Goal: Information Seeking & Learning: Understand process/instructions

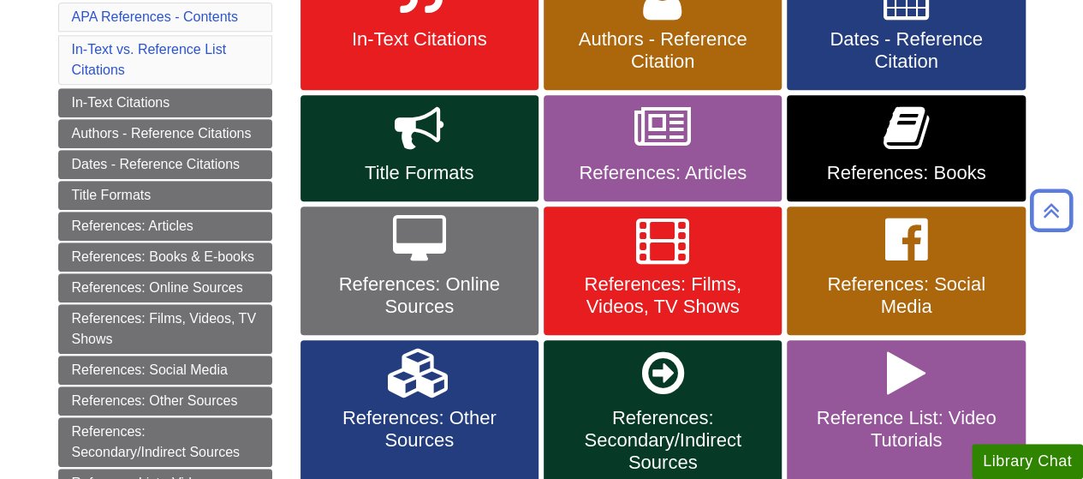
scroll to position [385, 0]
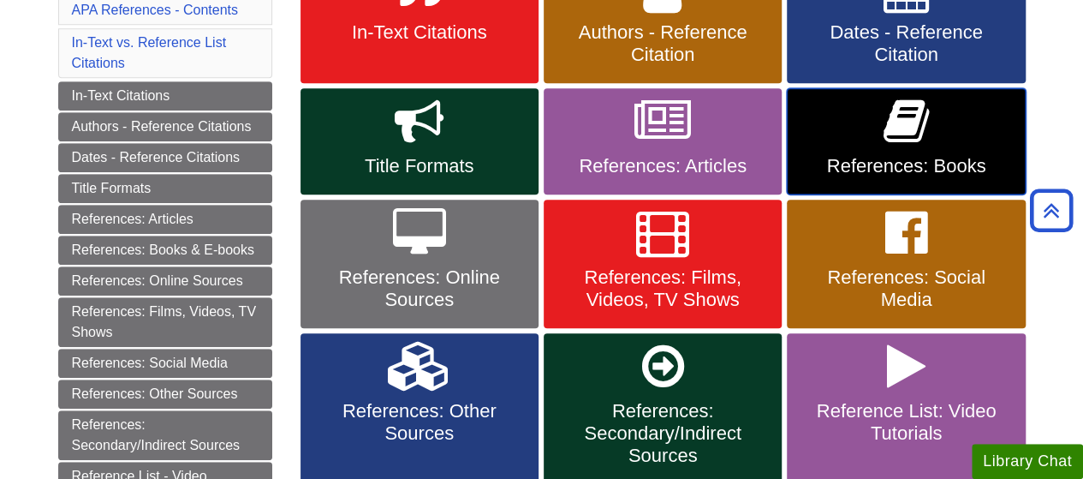
click at [896, 158] on span "References: Books" at bounding box center [906, 166] width 212 height 22
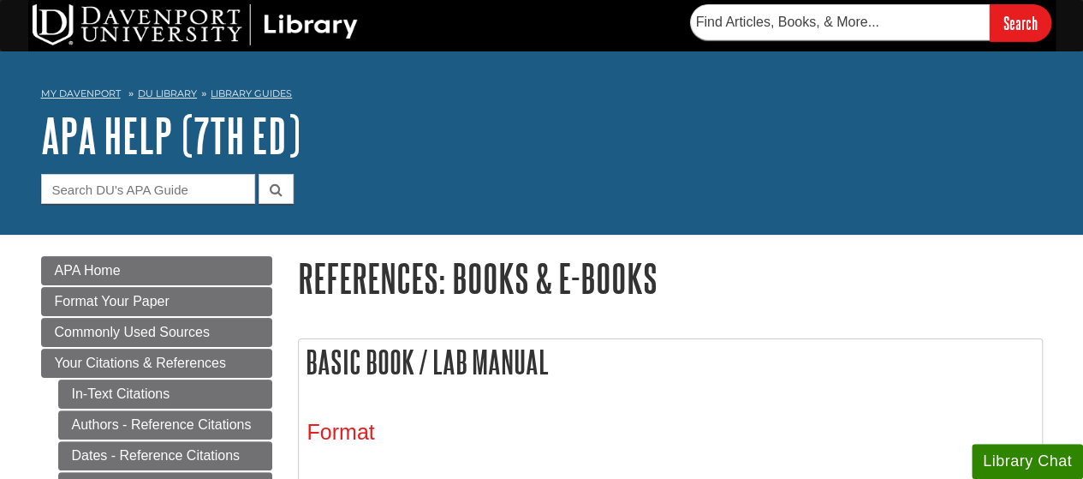
scroll to position [419, 0]
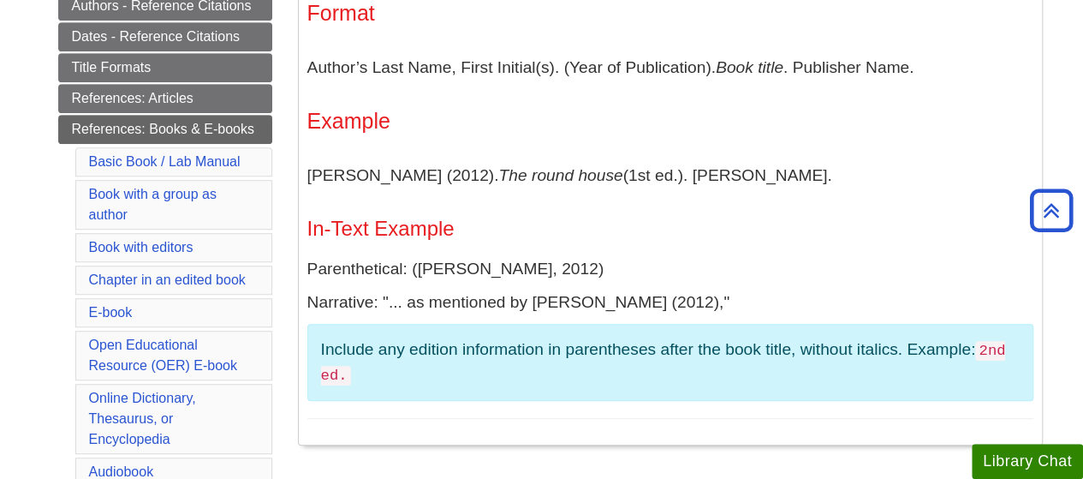
drag, startPoint x: 1077, startPoint y: 166, endPoint x: 1080, endPoint y: 194, distance: 28.4
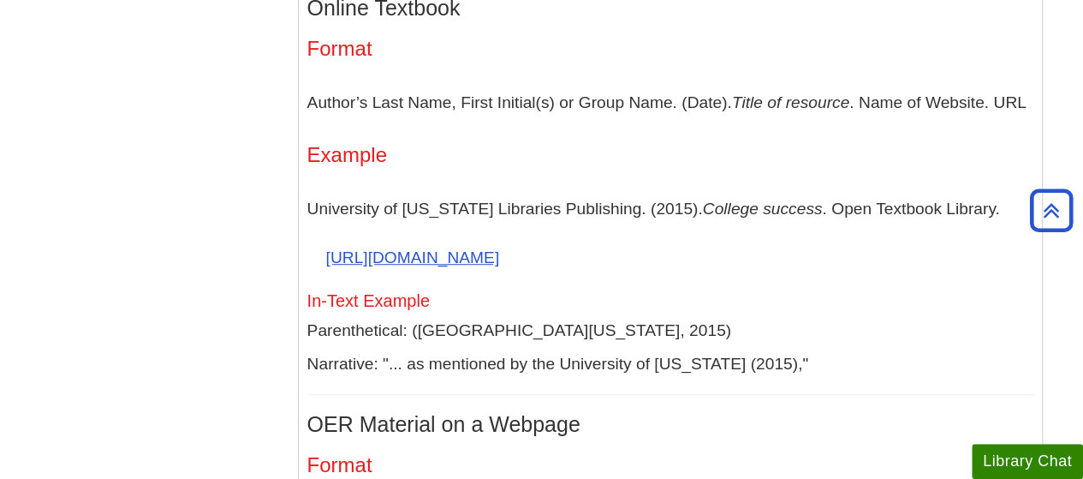
scroll to position [3721, 0]
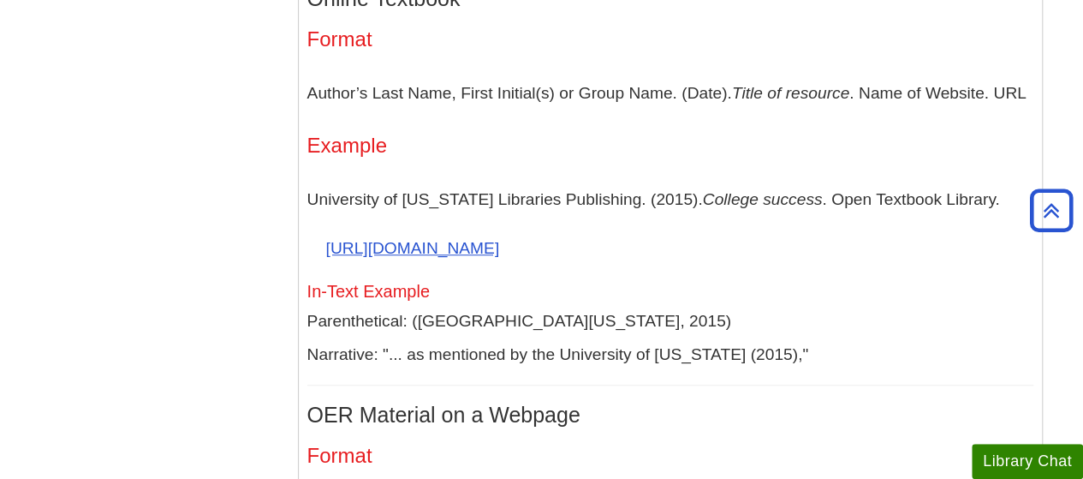
click at [611, 309] on p "Parenthetical: (University of Minnesota, 2015)" at bounding box center [670, 321] width 726 height 25
click at [589, 331] on div "Open Educational Resources can be e-books, courses, slide presentations and man…" at bounding box center [670, 488] width 726 height 1190
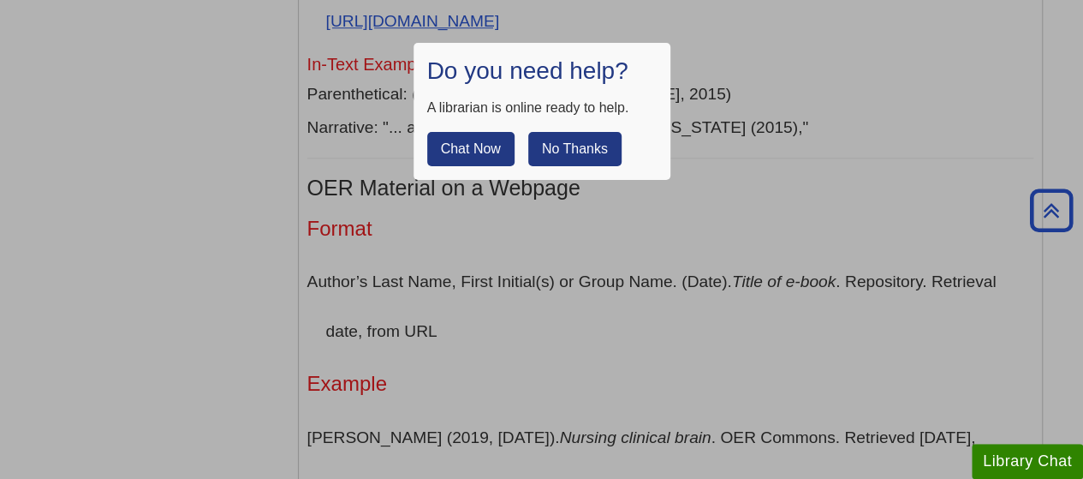
scroll to position [3957, 0]
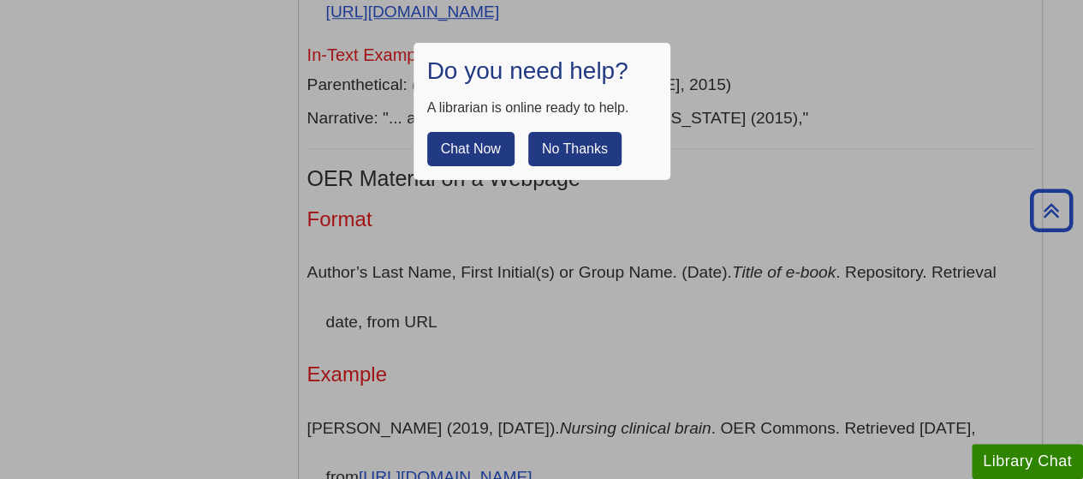
click at [599, 155] on button "No Thanks" at bounding box center [574, 149] width 93 height 34
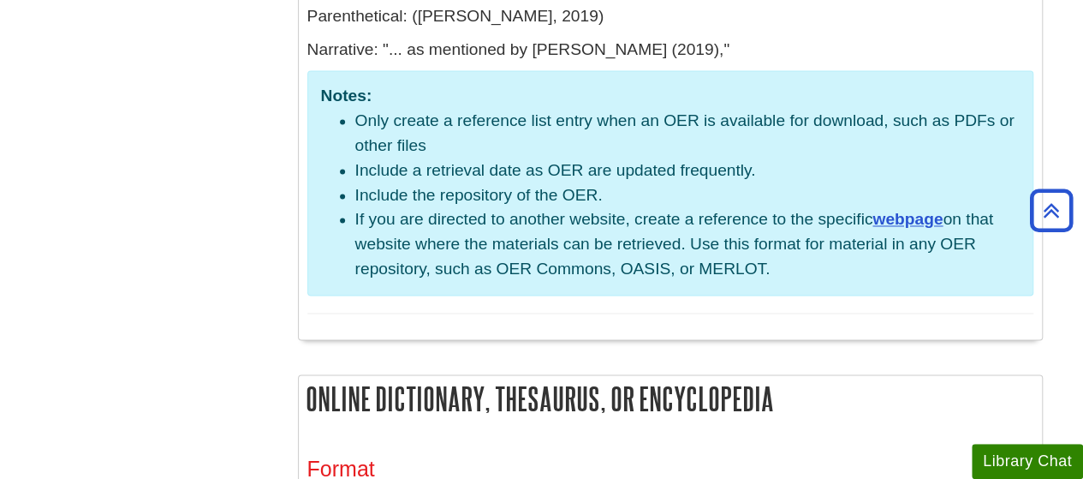
scroll to position [4508, 0]
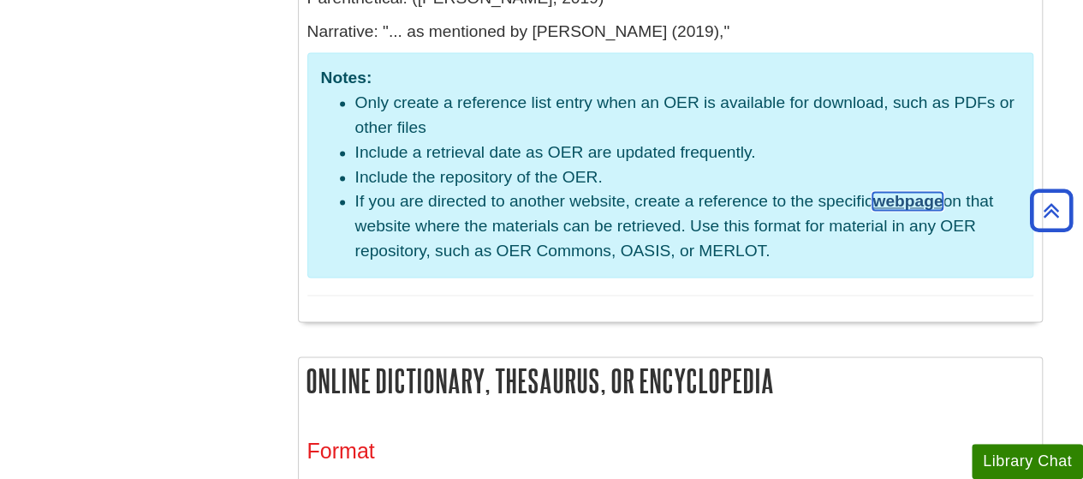
click at [907, 194] on link "webpage" at bounding box center [907, 201] width 70 height 18
click at [623, 215] on li "If you are directed to another website, create a reference to the specific webp…" at bounding box center [687, 226] width 664 height 74
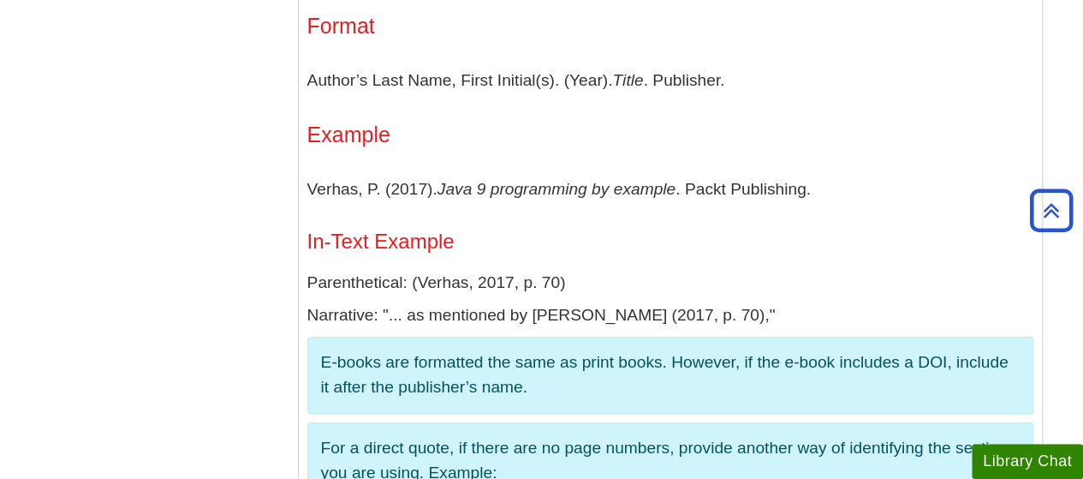
scroll to position [2856, 0]
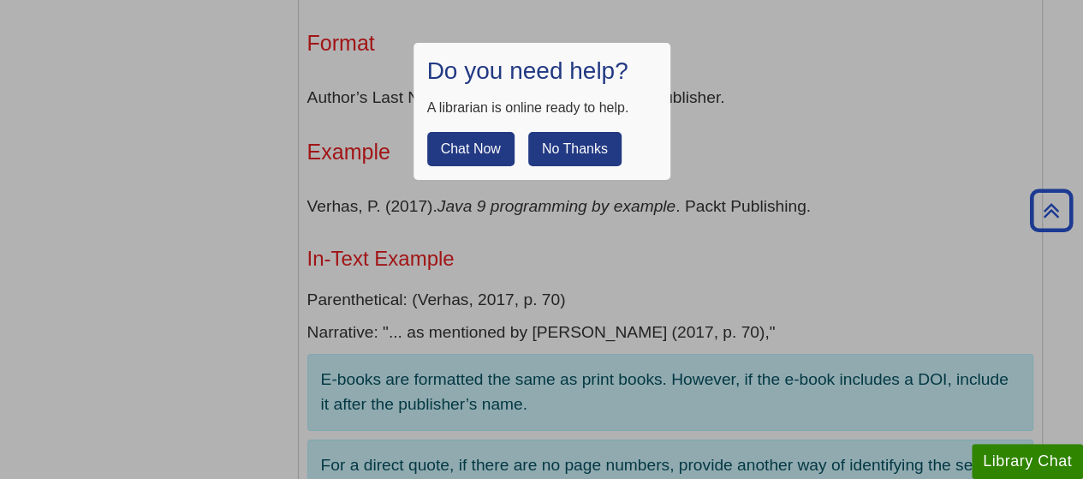
click at [606, 155] on button "No Thanks" at bounding box center [574, 149] width 93 height 34
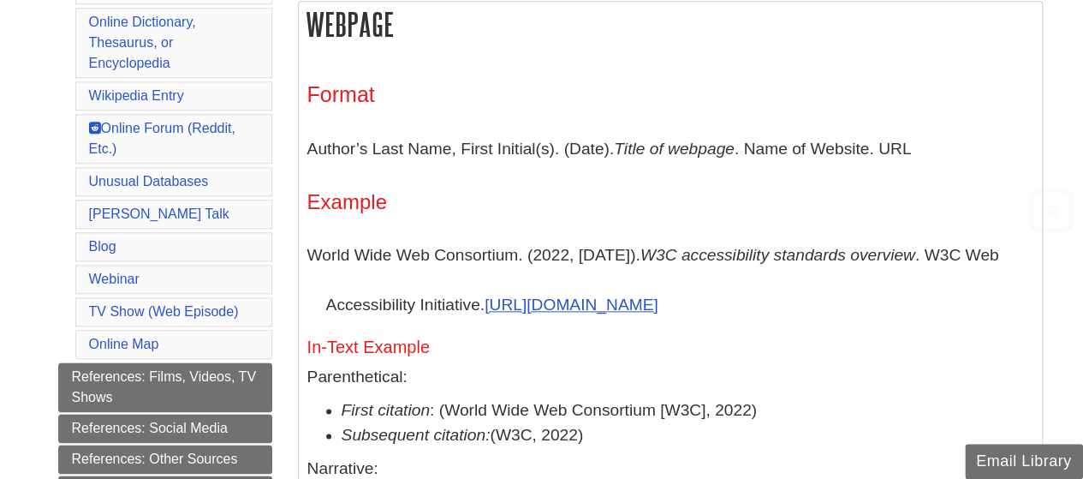
scroll to position [923, 0]
